Goal: Task Accomplishment & Management: Complete application form

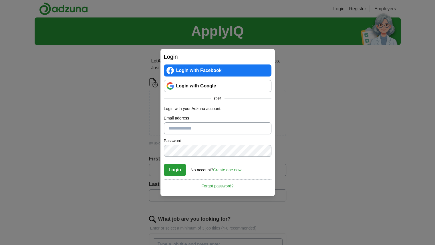
click at [173, 127] on input "Email address" at bounding box center [218, 128] width 108 height 12
type input "**********"
click at [171, 168] on button "Login" at bounding box center [175, 170] width 22 height 12
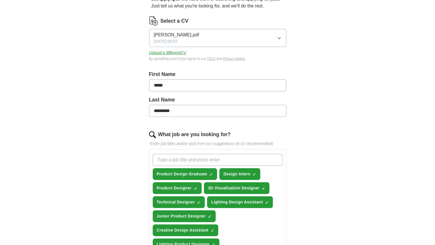
scroll to position [39, 0]
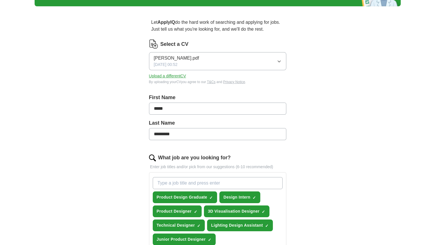
click at [158, 76] on button "Upload a different CV" at bounding box center [167, 76] width 37 height 6
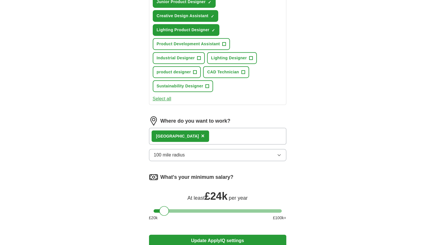
scroll to position [276, 0]
click at [213, 150] on button "100 mile radius" at bounding box center [217, 155] width 137 height 12
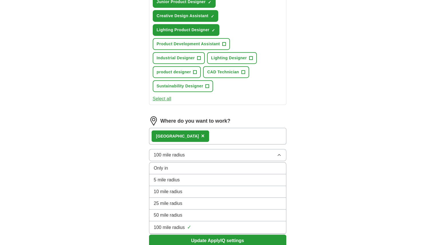
click at [213, 150] on button "100 mile radius" at bounding box center [217, 155] width 137 height 12
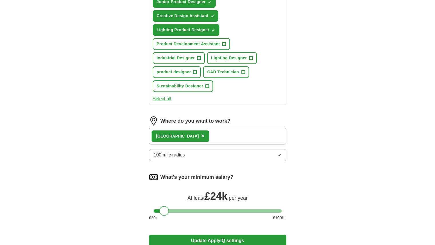
click at [213, 150] on button "100 mile radius" at bounding box center [217, 155] width 137 height 12
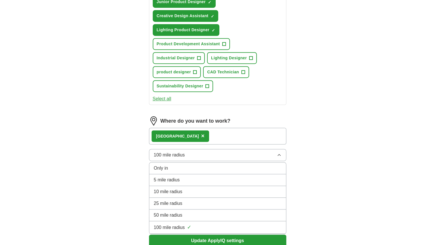
click at [213, 150] on button "100 mile radius" at bounding box center [217, 155] width 137 height 12
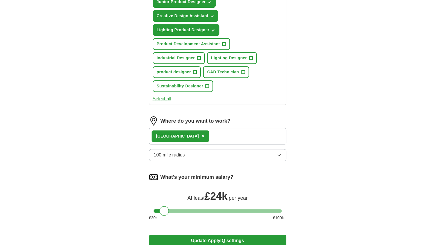
scroll to position [365, 0]
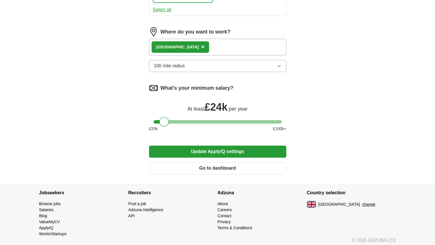
drag, startPoint x: 218, startPoint y: 161, endPoint x: 116, endPoint y: 94, distance: 121.6
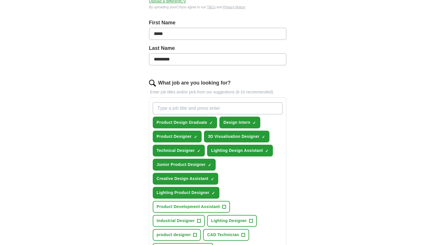
scroll to position [119, 0]
